Goal: Task Accomplishment & Management: Use online tool/utility

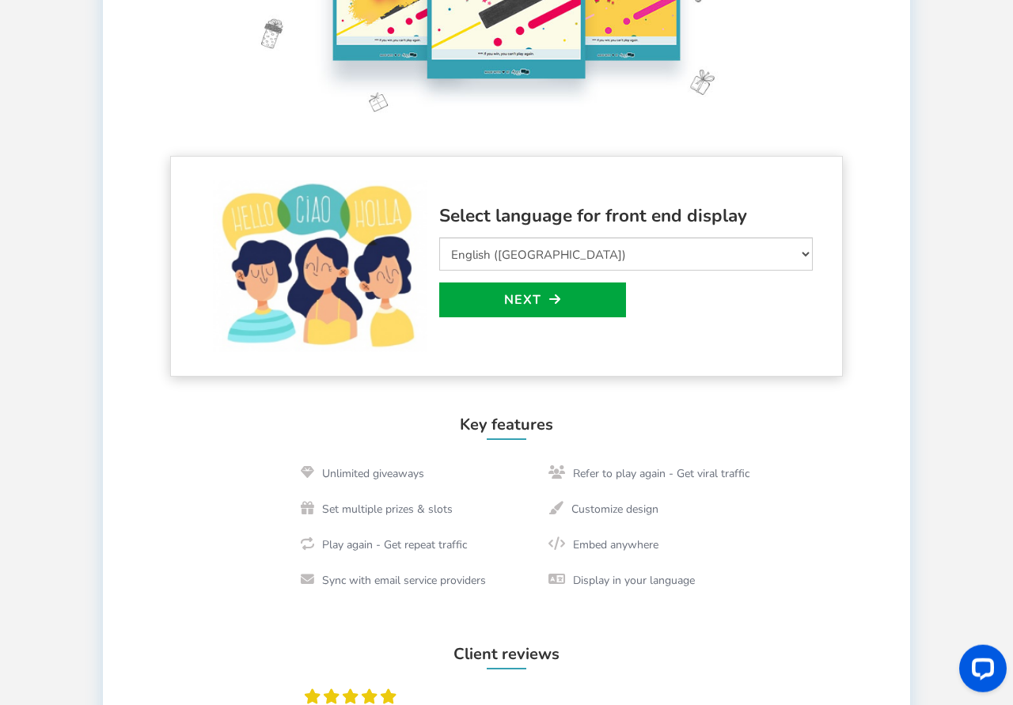
scroll to position [246, 0]
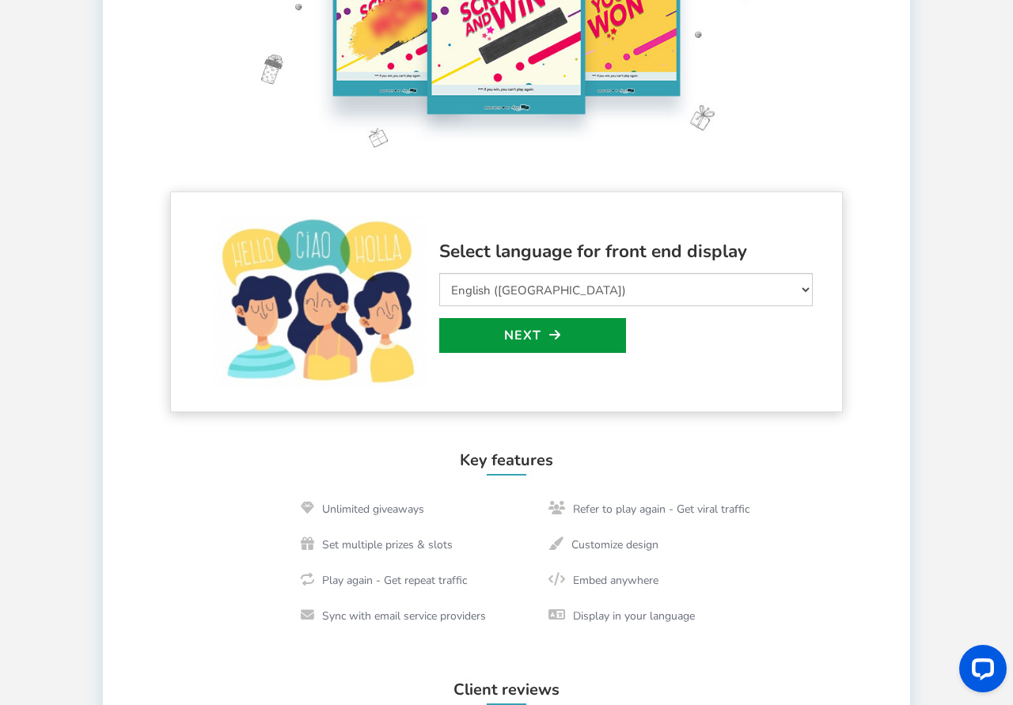
click at [521, 336] on link "Next" at bounding box center [532, 335] width 187 height 35
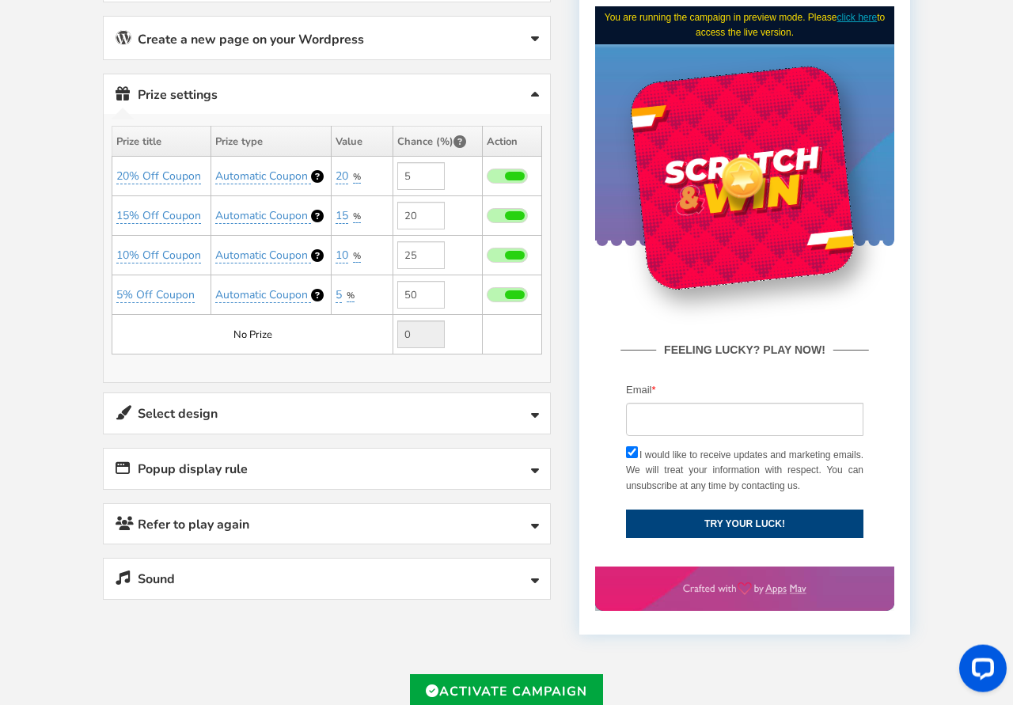
scroll to position [494, 0]
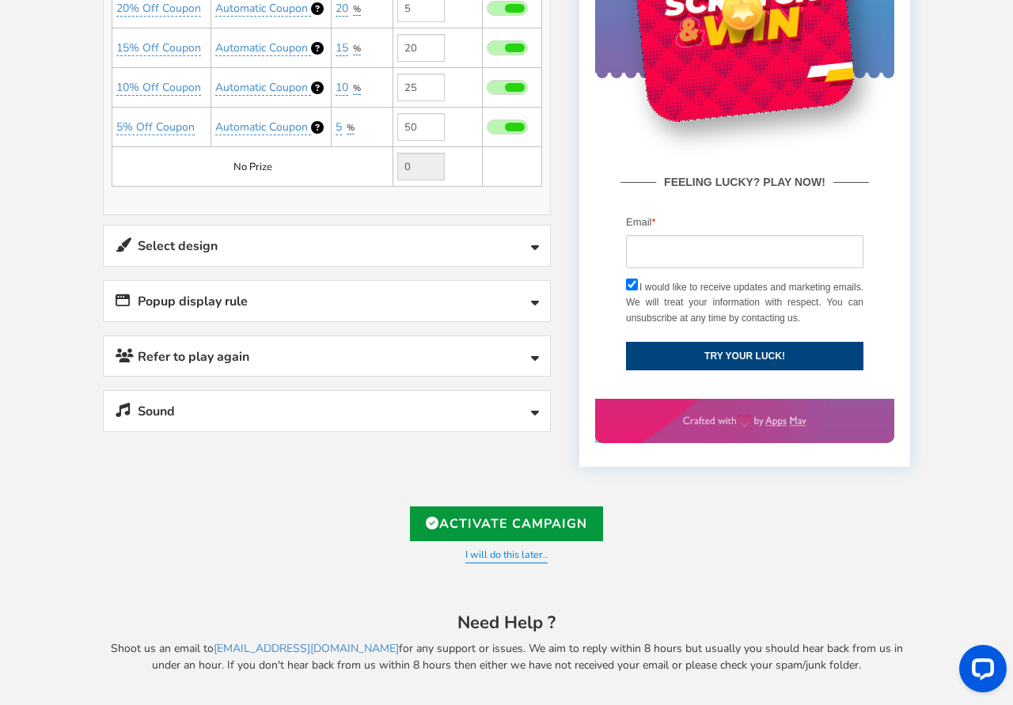
click at [513, 526] on link "Activate Campaign" at bounding box center [506, 523] width 193 height 35
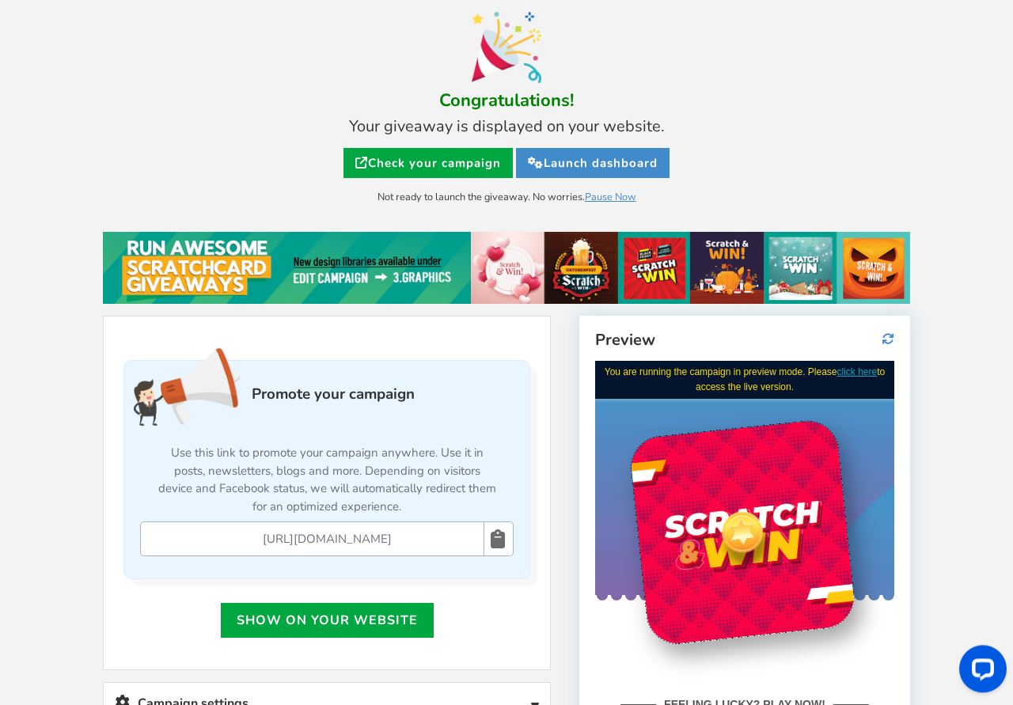
scroll to position [59, 0]
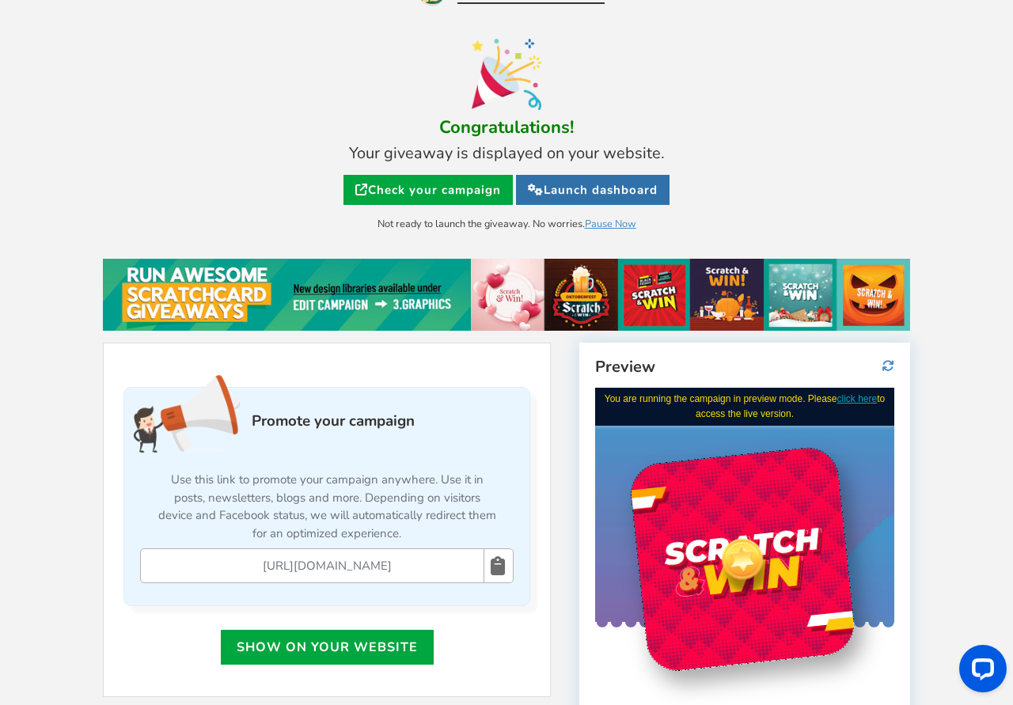
click at [599, 188] on link "Launch dashboard" at bounding box center [592, 190] width 153 height 30
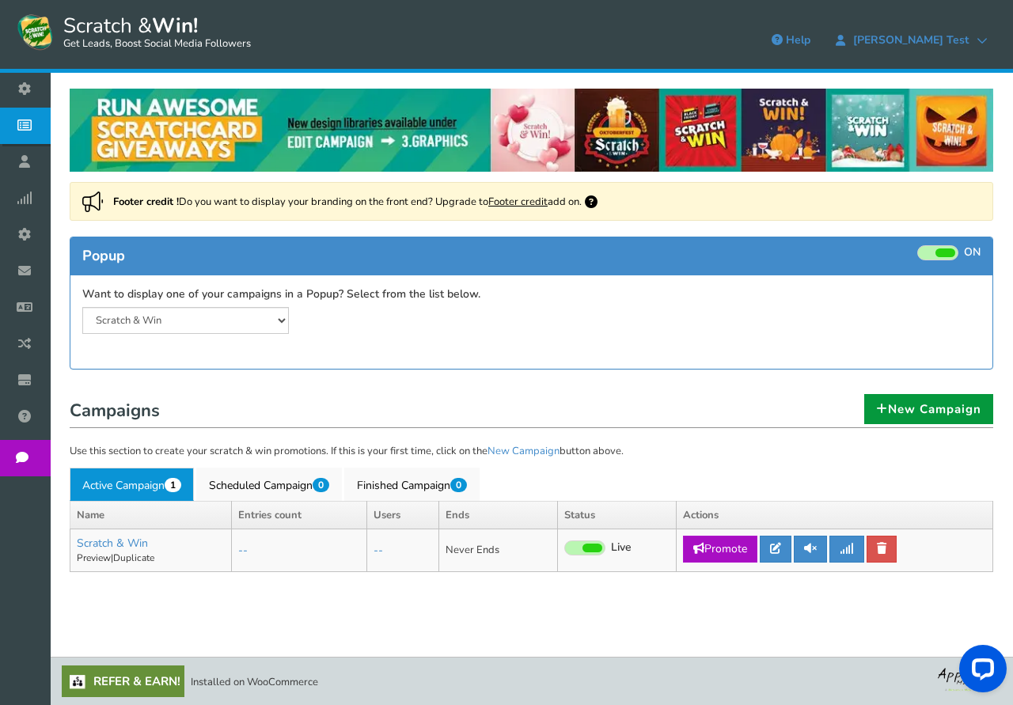
click at [904, 405] on link "New Campaign" at bounding box center [928, 409] width 129 height 30
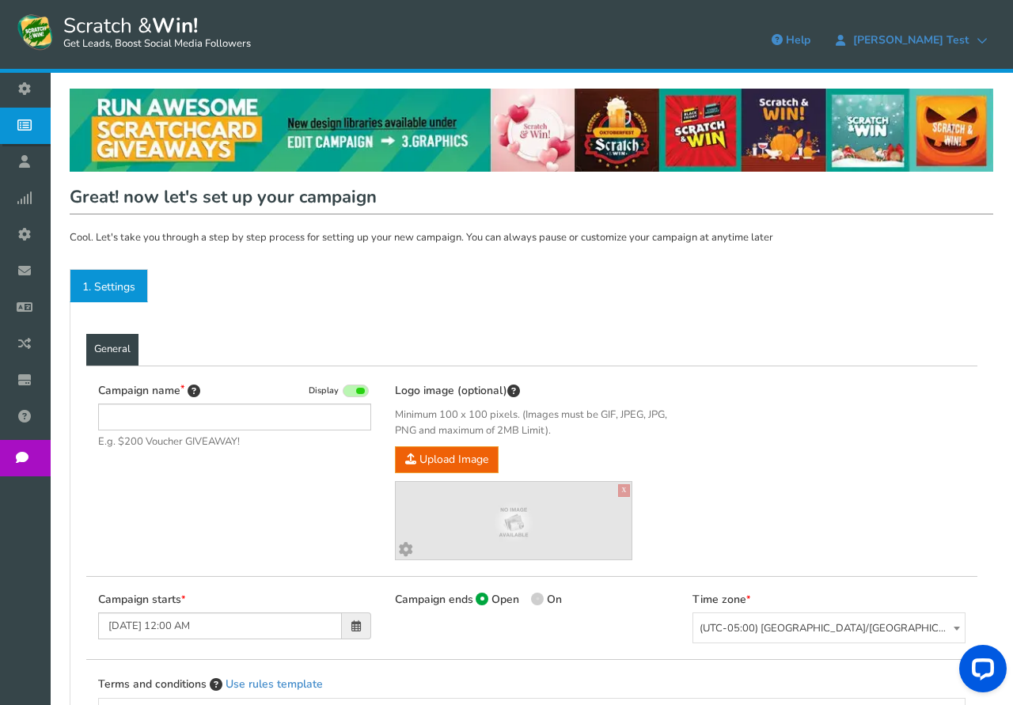
type input "Scratch & Win"
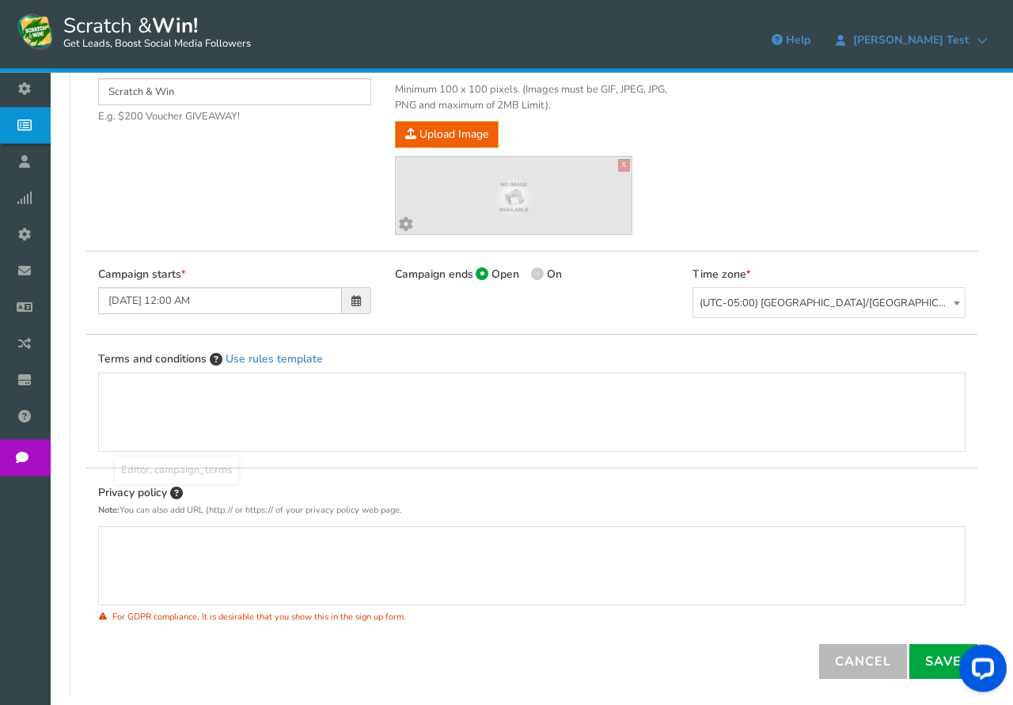
scroll to position [419, 0]
